Goal: Information Seeking & Learning: Learn about a topic

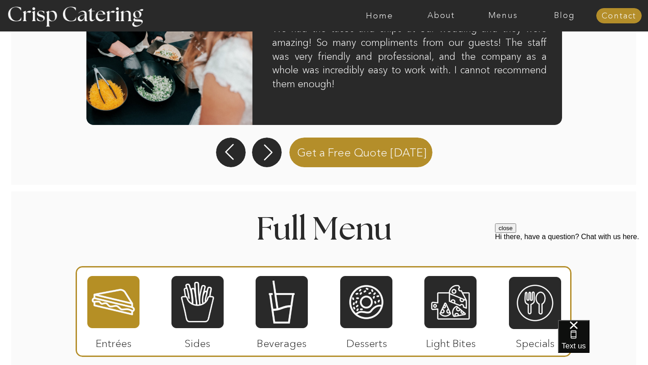
scroll to position [877, 0]
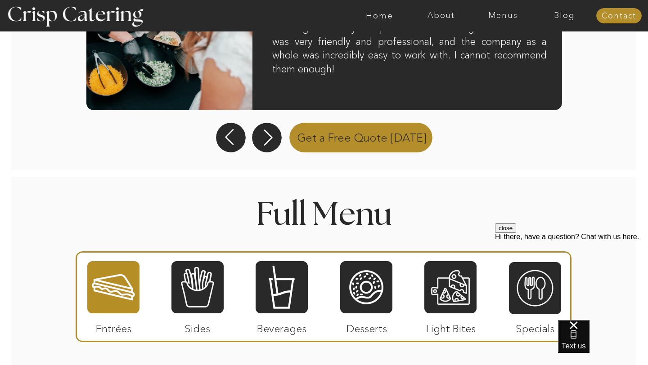
click at [356, 138] on p "Get a Free Quote Today" at bounding box center [362, 136] width 152 height 31
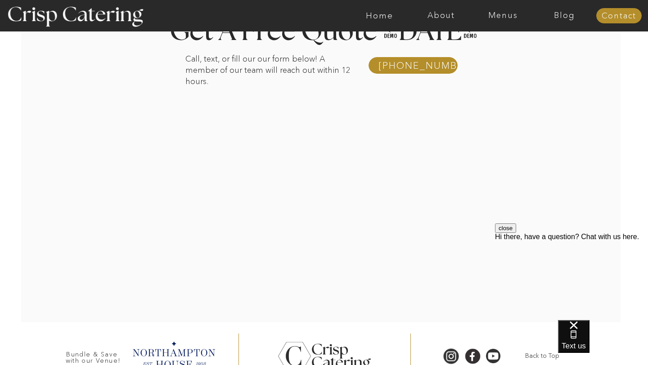
scroll to position [172, 0]
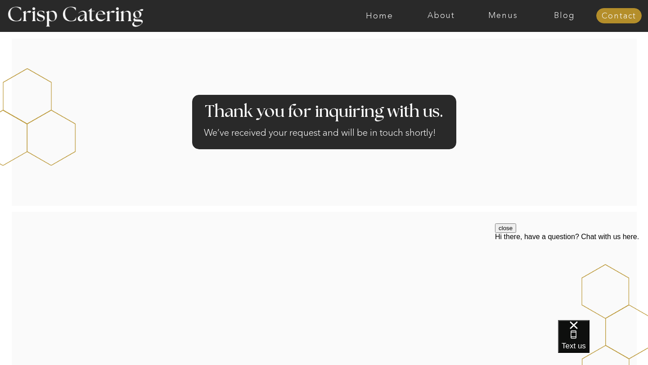
click at [516, 233] on button "close" at bounding box center [505, 228] width 21 height 9
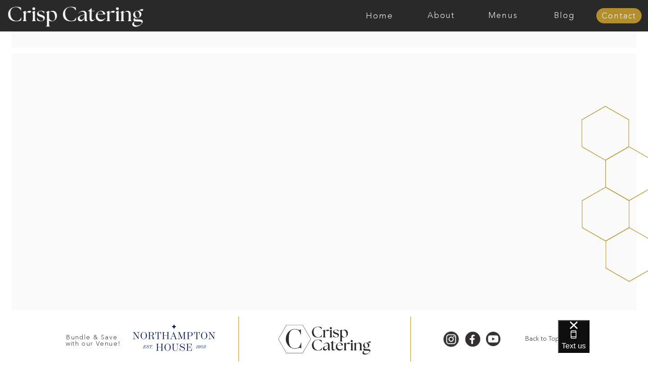
scroll to position [154, 0]
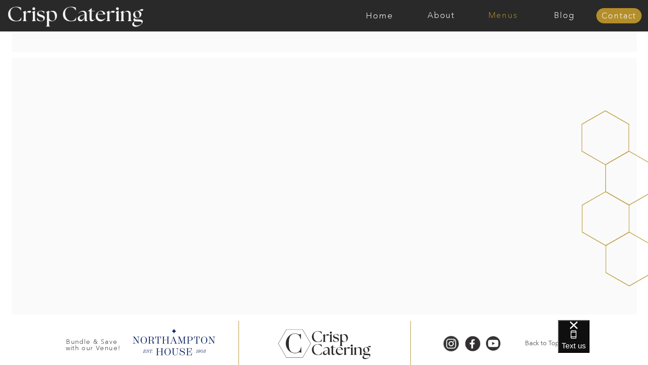
click at [497, 18] on nav "Menus" at bounding box center [503, 15] width 62 height 9
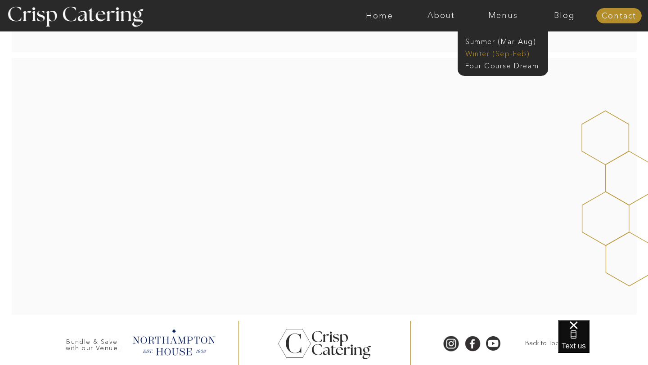
click at [483, 55] on nav "Winter (Sep-Feb)" at bounding box center [502, 53] width 74 height 9
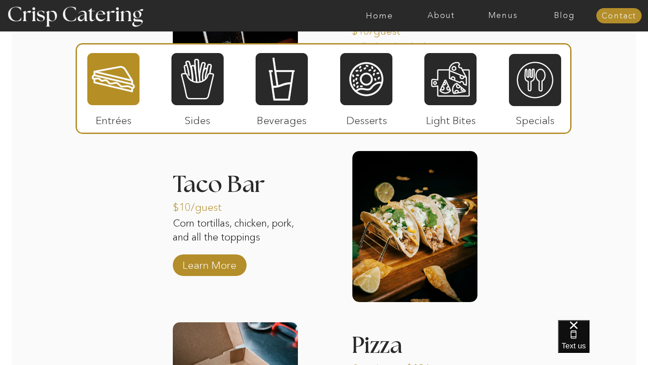
scroll to position [1272, 0]
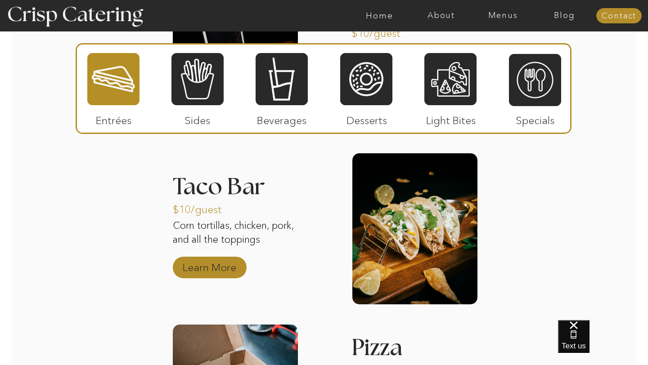
click at [231, 266] on p "Learn More" at bounding box center [210, 265] width 60 height 26
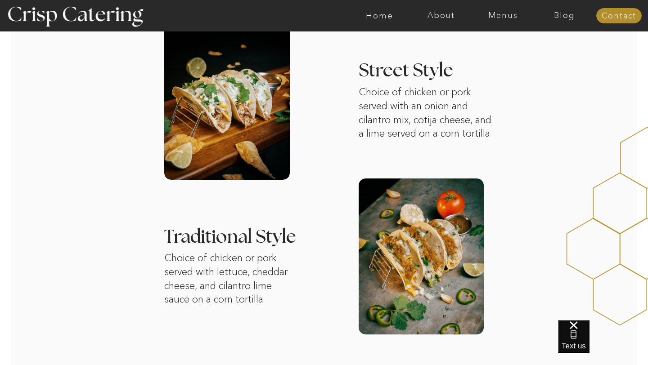
scroll to position [316, 0]
